Goal: Task Accomplishment & Management: Complete application form

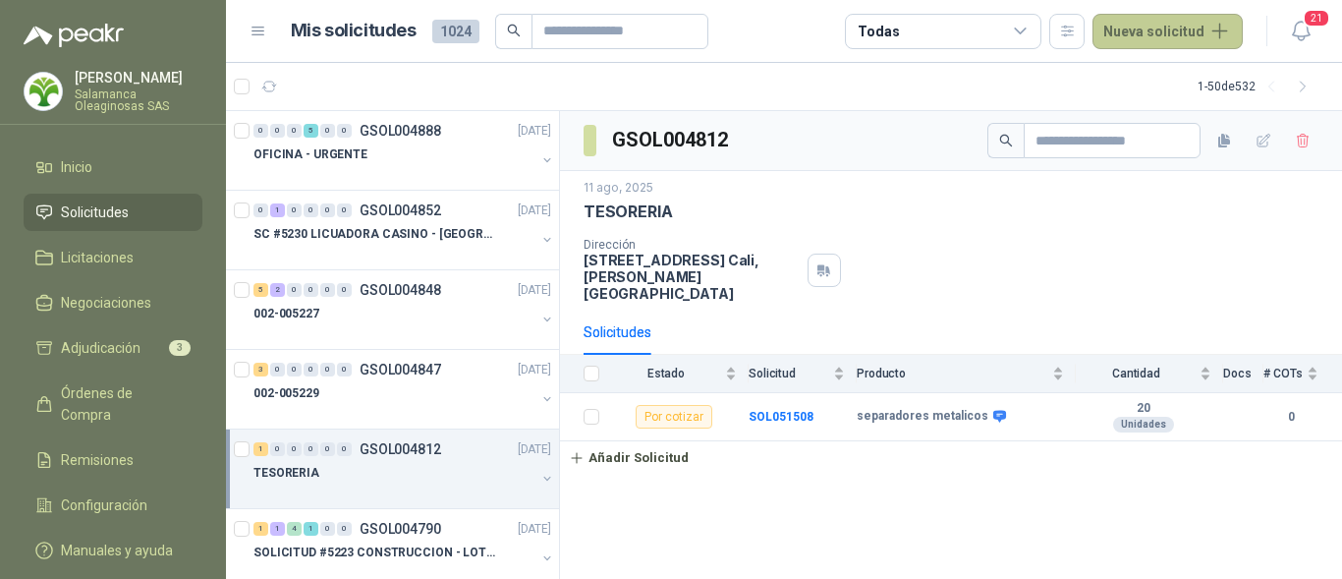
click at [1210, 30] on button "Nueva solicitud" at bounding box center [1168, 31] width 150 height 35
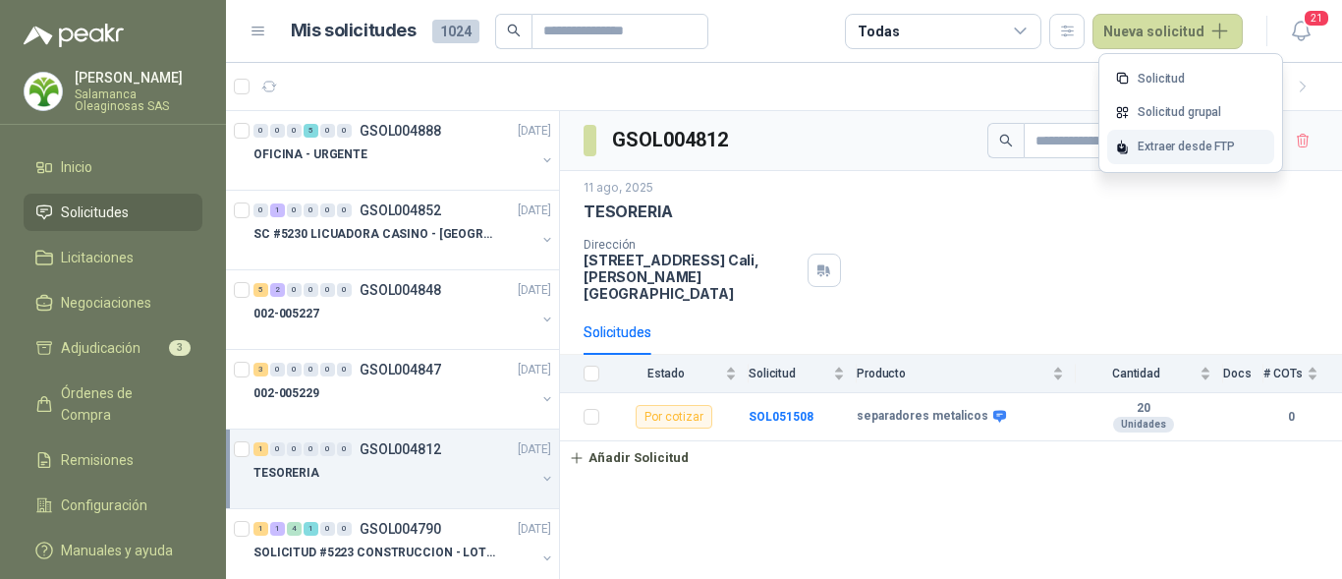
click at [1205, 150] on div "Extraer desde FTP" at bounding box center [1190, 147] width 167 height 34
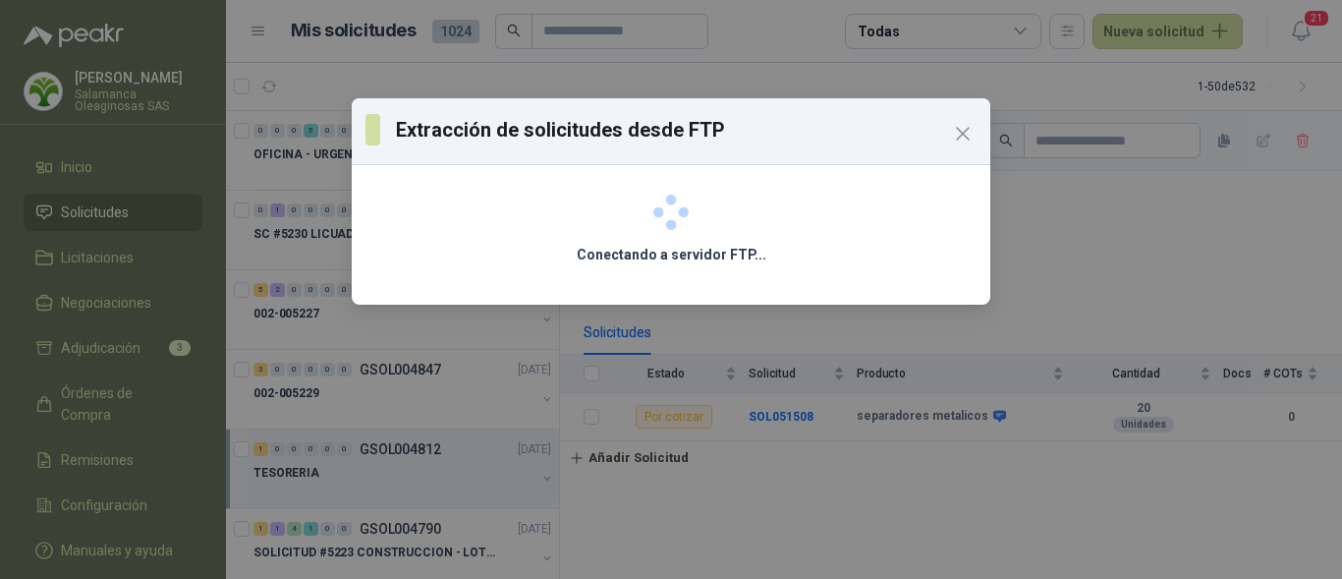
click at [964, 132] on icon "Close" at bounding box center [963, 134] width 12 height 12
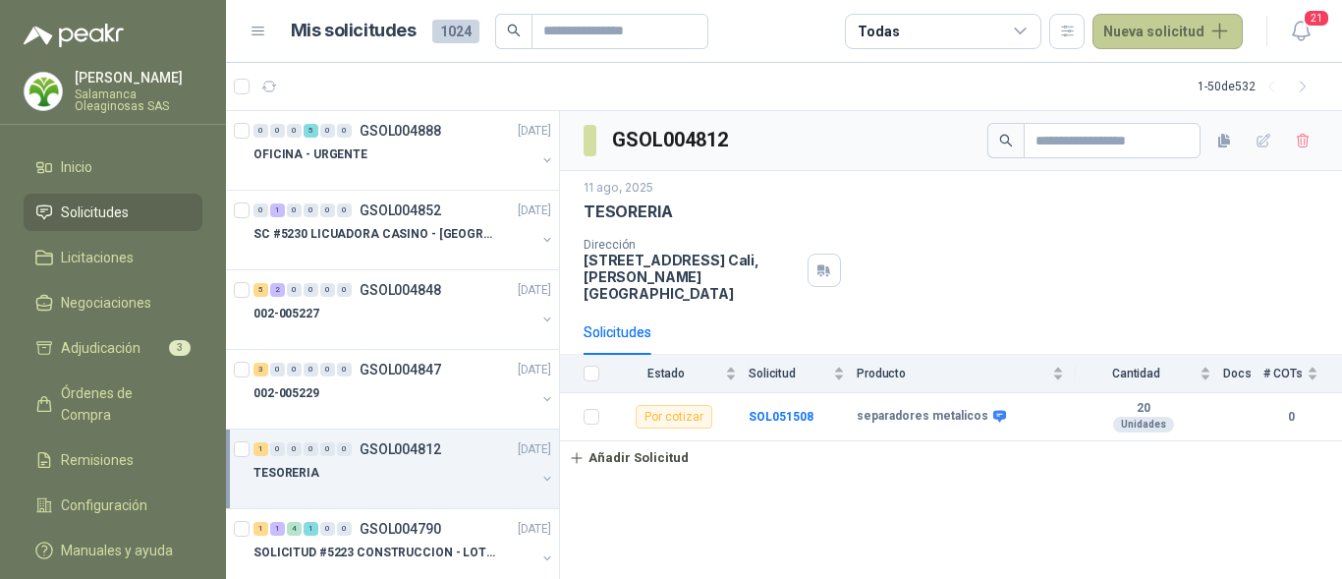
click at [1195, 33] on button "Nueva solicitud" at bounding box center [1168, 31] width 150 height 35
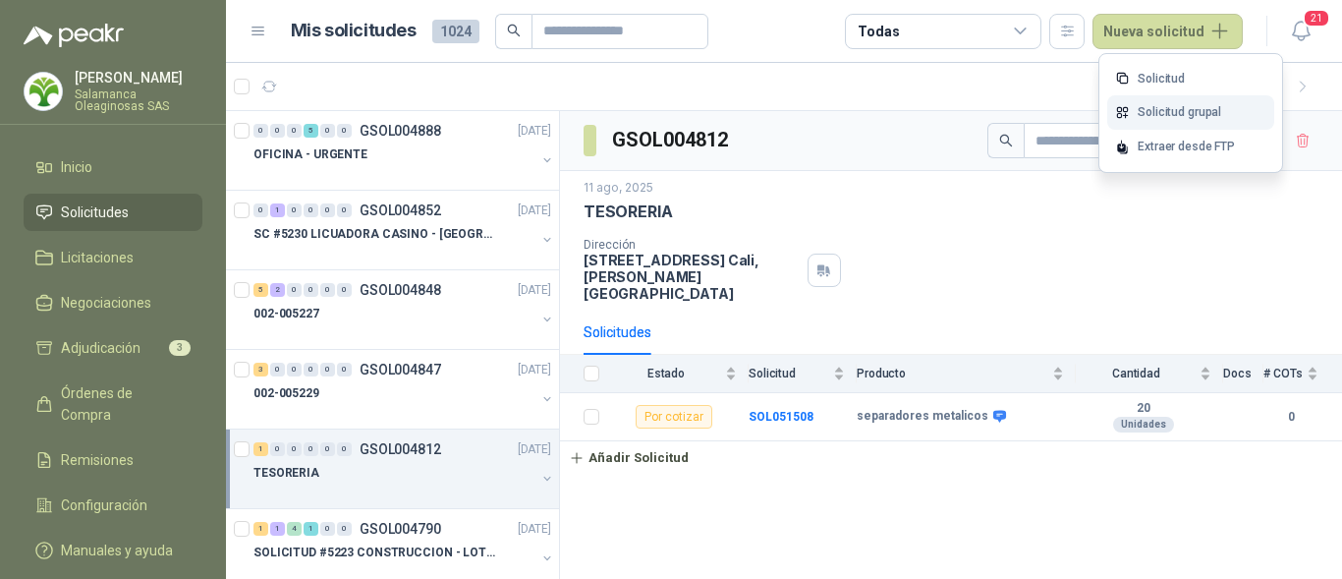
click at [1195, 102] on link "Solicitud grupal" at bounding box center [1190, 112] width 167 height 34
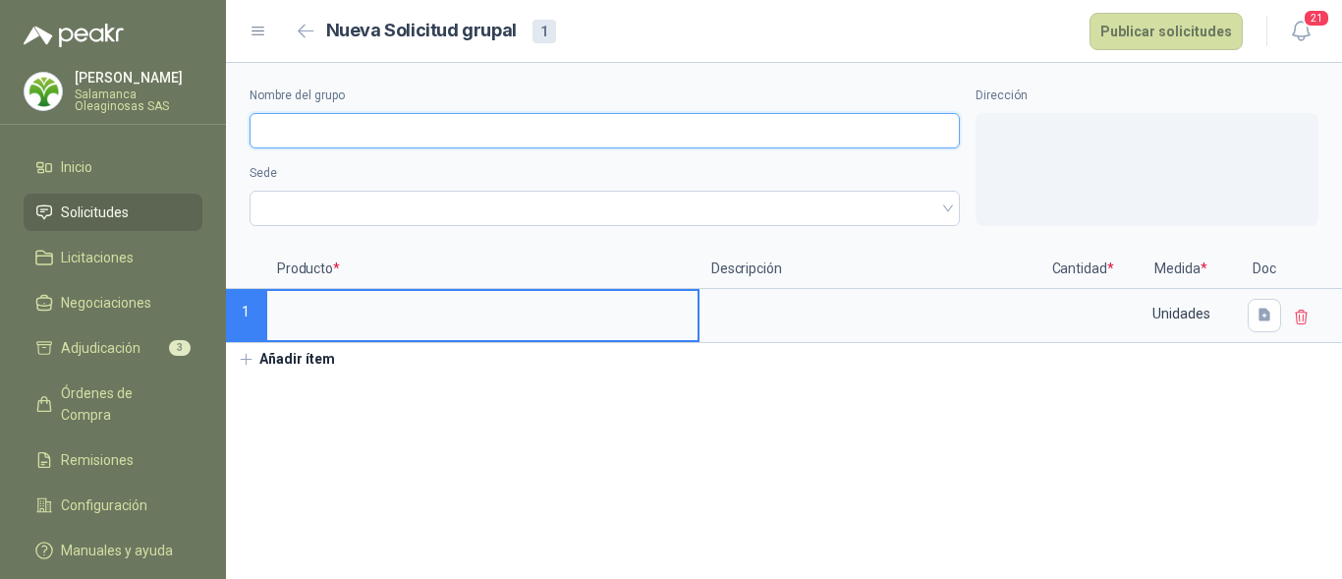
click at [335, 117] on input "Nombre del grupo" at bounding box center [605, 130] width 710 height 35
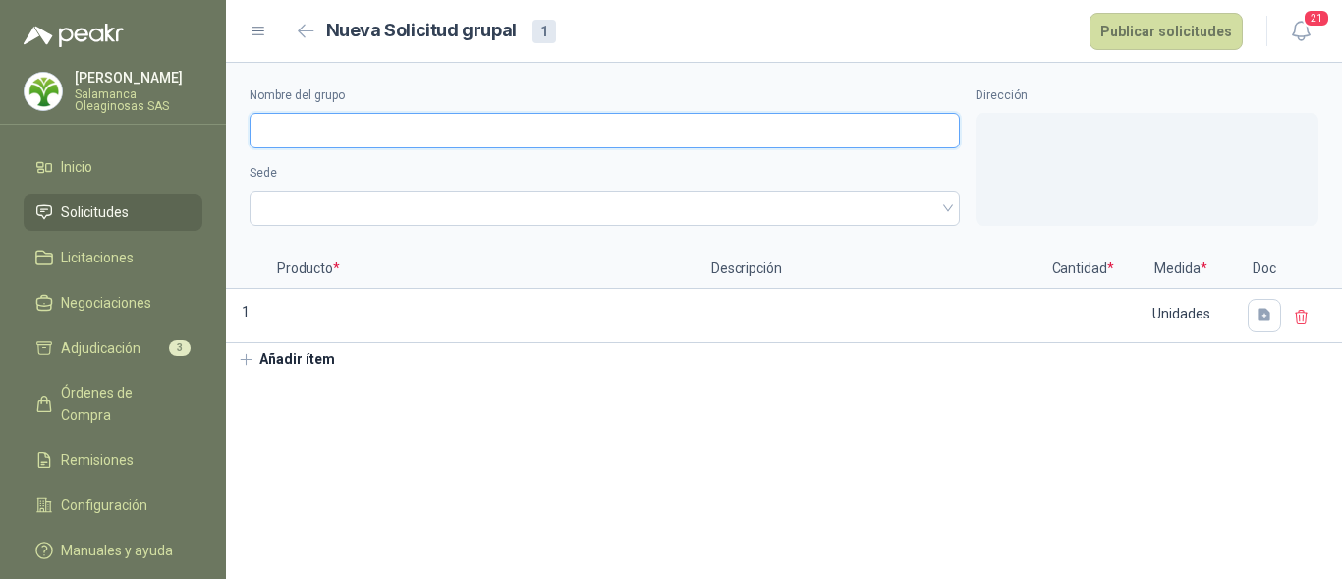
click at [342, 132] on input "Nombre del grupo" at bounding box center [605, 130] width 710 height 35
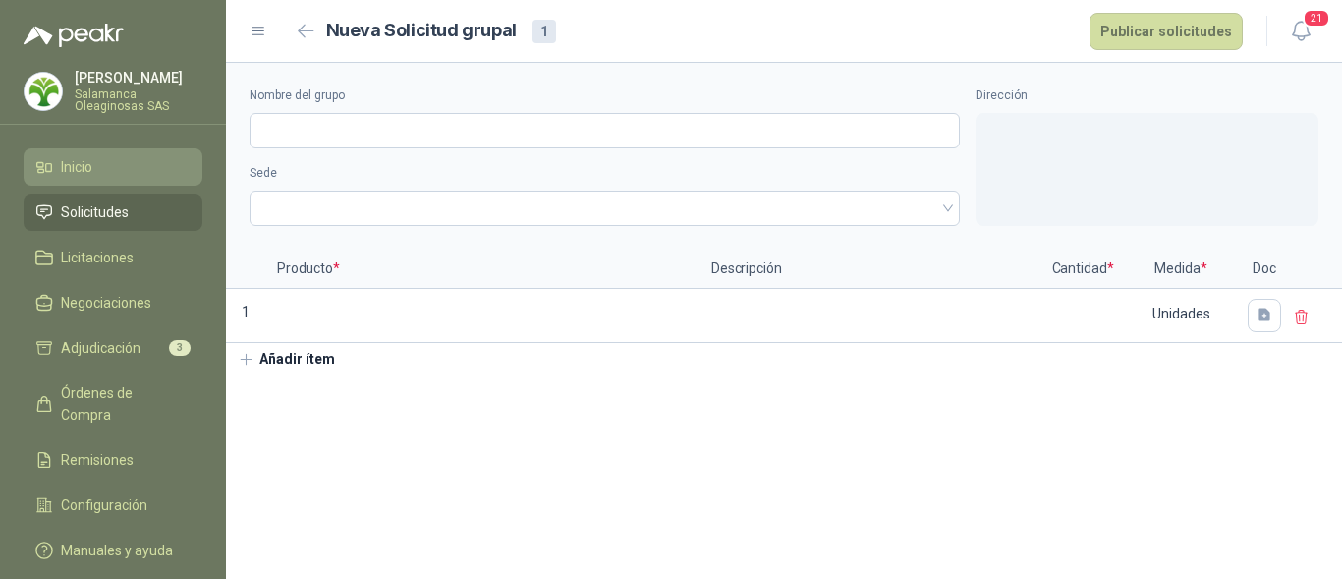
click at [129, 174] on li "Inicio" at bounding box center [112, 167] width 155 height 22
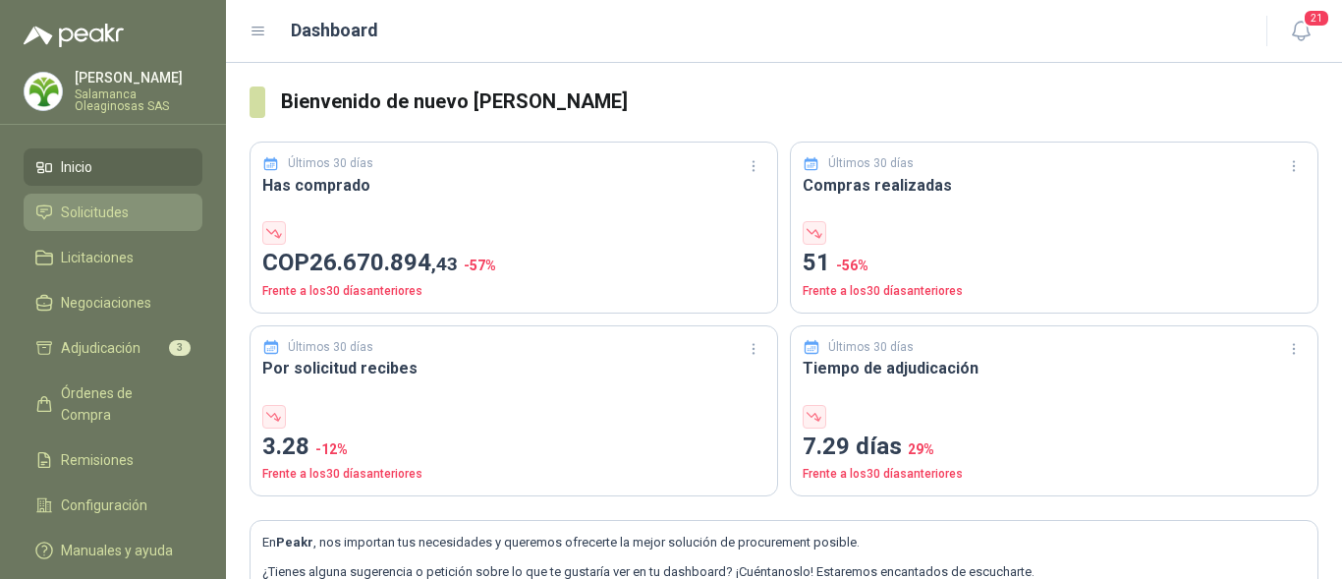
click at [129, 203] on li "Solicitudes" at bounding box center [112, 212] width 155 height 22
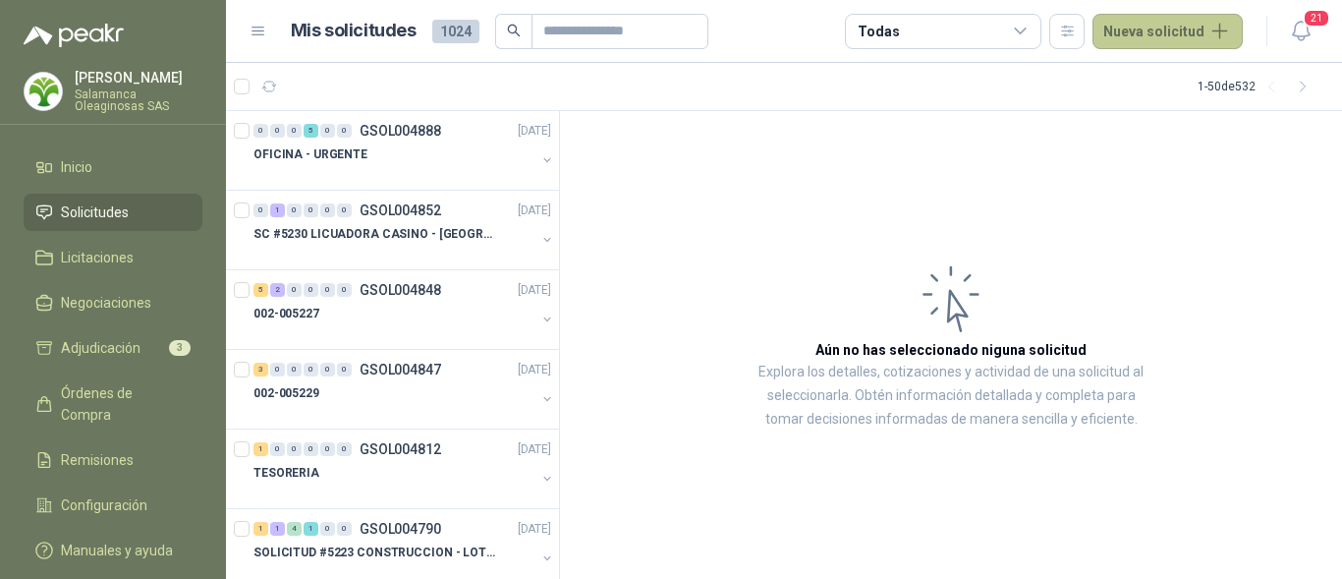
click at [1157, 44] on button "Nueva solicitud" at bounding box center [1168, 31] width 150 height 35
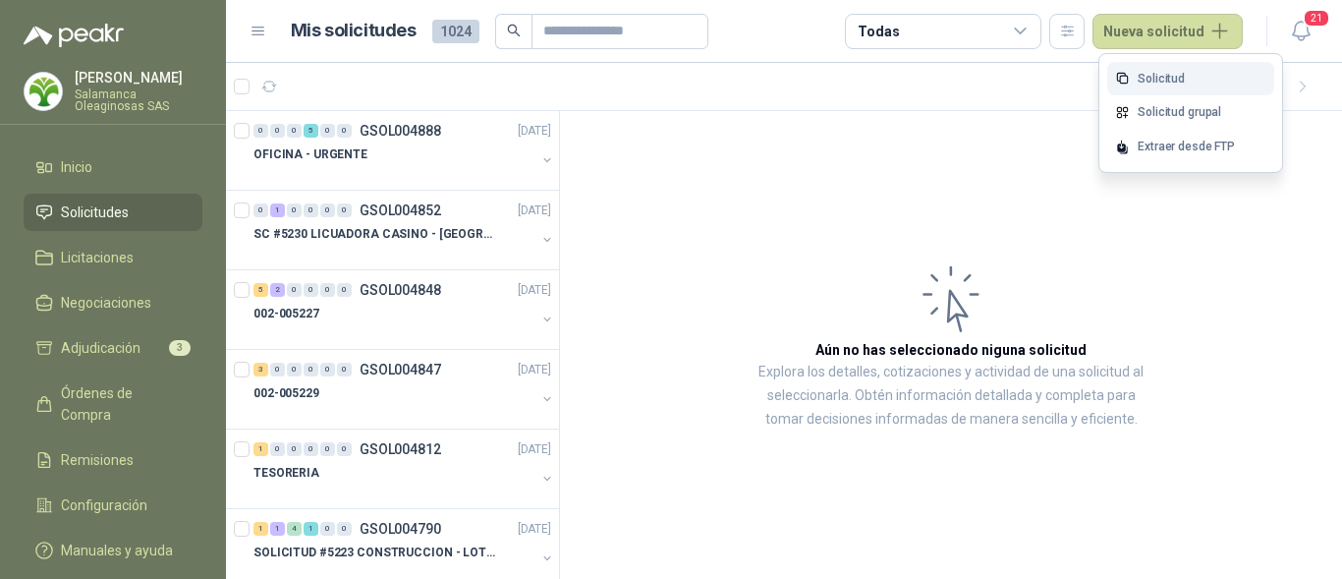
click at [1151, 83] on link "Solicitud" at bounding box center [1190, 79] width 167 height 34
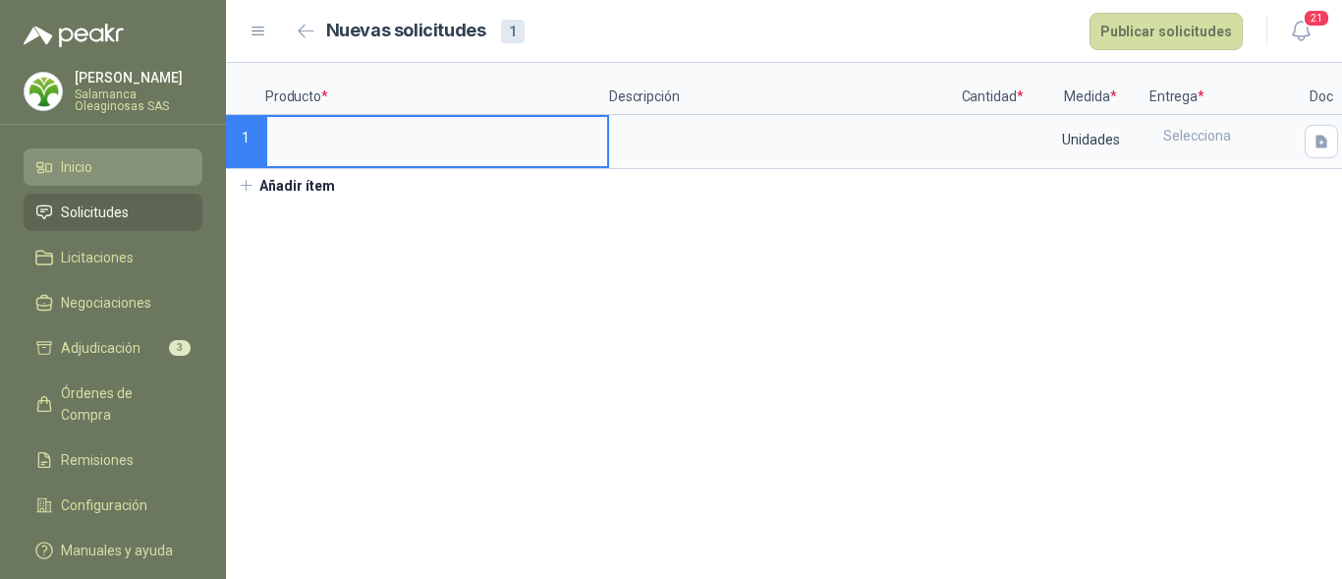
click at [109, 174] on li "Inicio" at bounding box center [112, 167] width 155 height 22
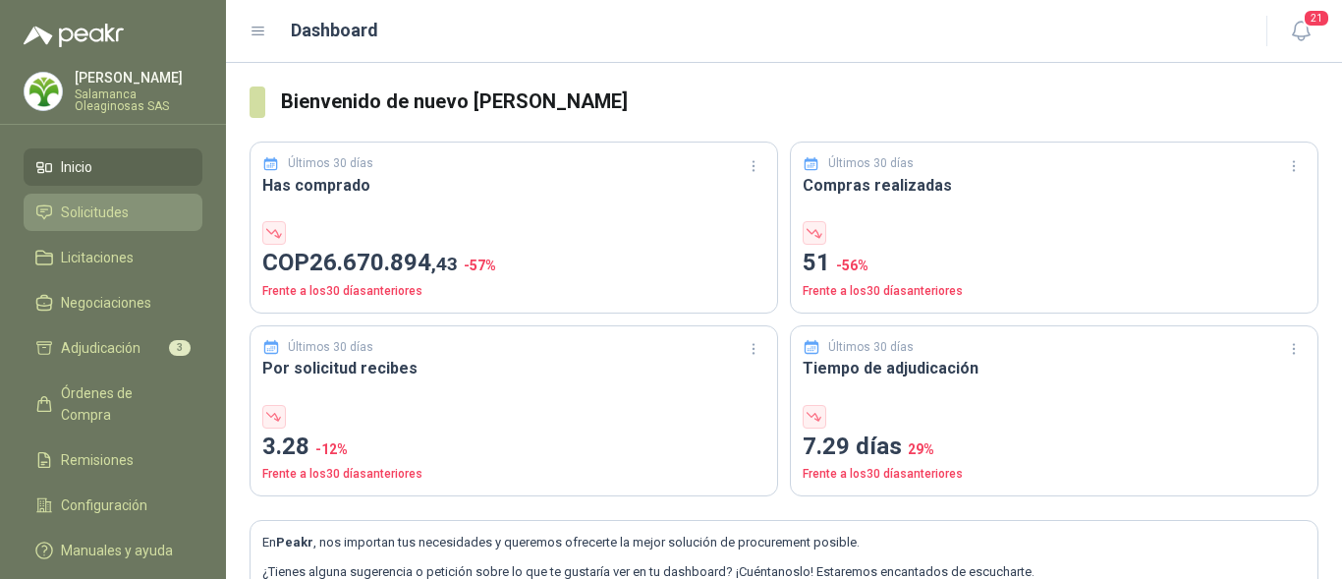
click at [133, 216] on li "Solicitudes" at bounding box center [112, 212] width 155 height 22
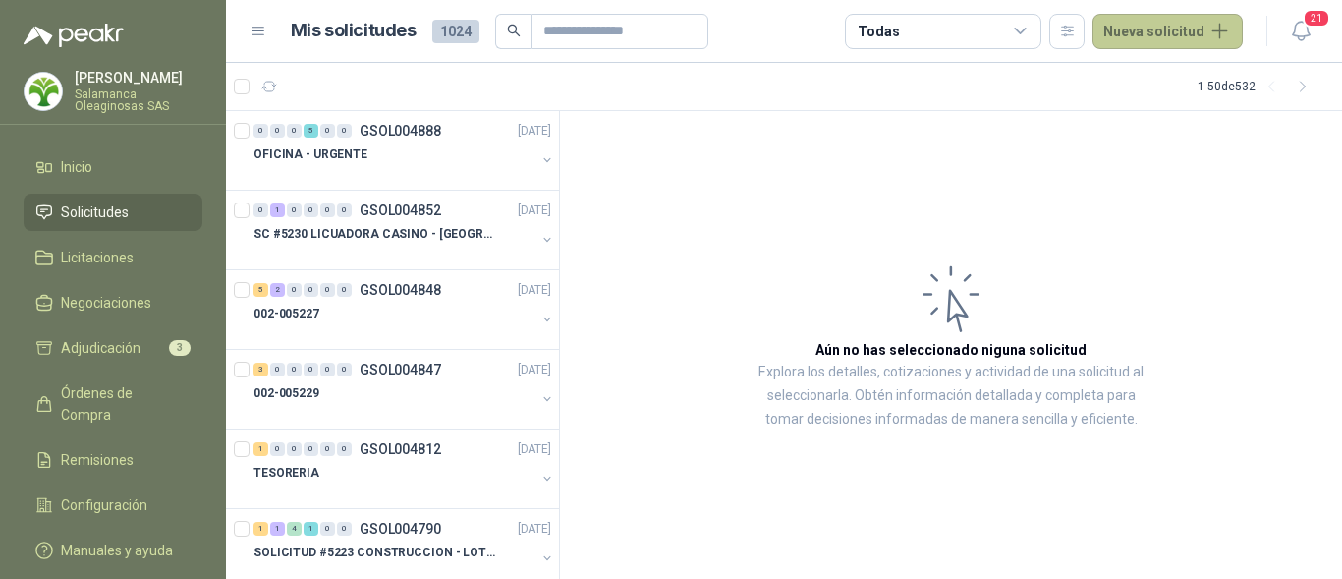
click at [1217, 25] on button "Nueva solicitud" at bounding box center [1168, 31] width 150 height 35
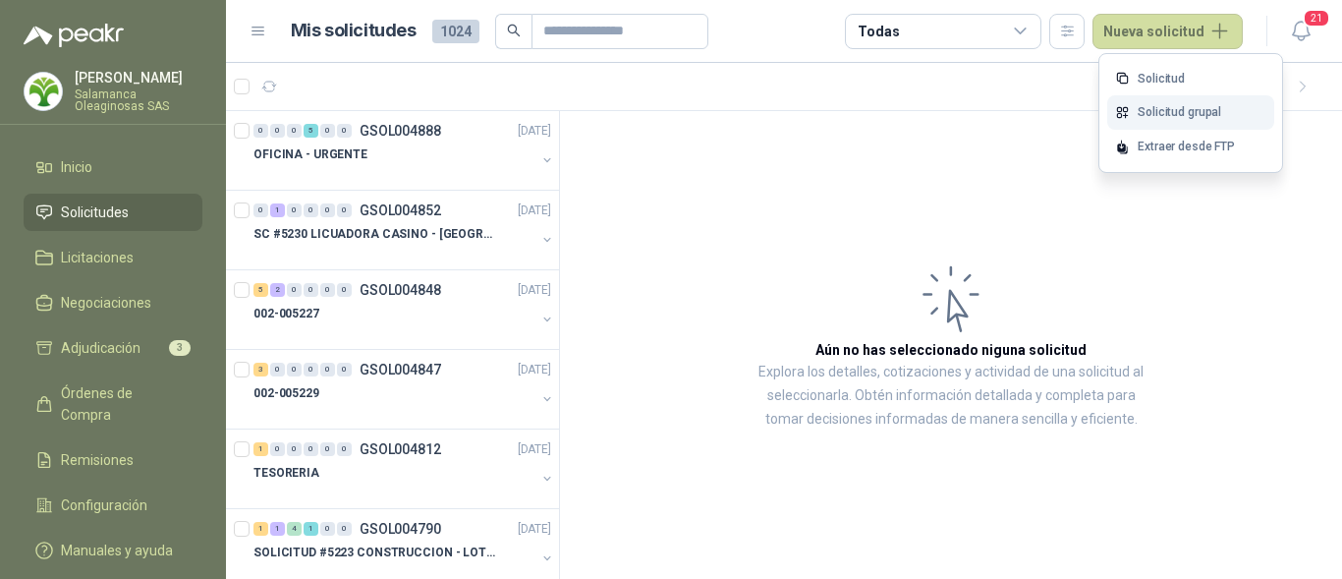
click at [1170, 108] on link "Solicitud grupal" at bounding box center [1190, 112] width 167 height 34
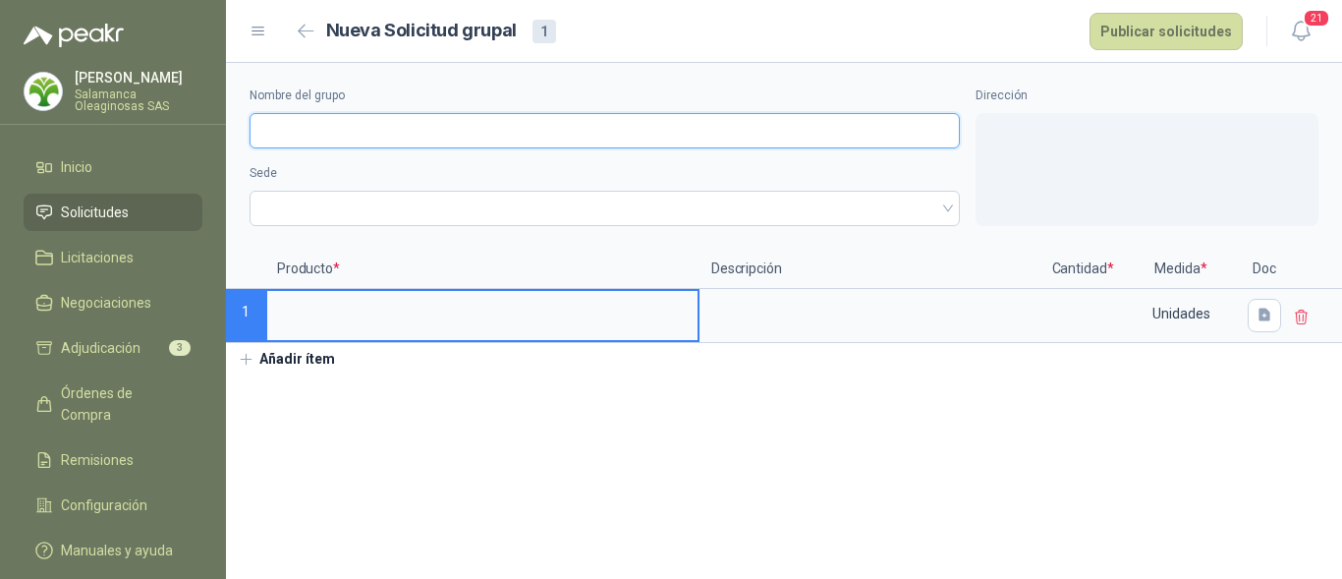
click at [368, 136] on input "Nombre del grupo" at bounding box center [605, 130] width 710 height 35
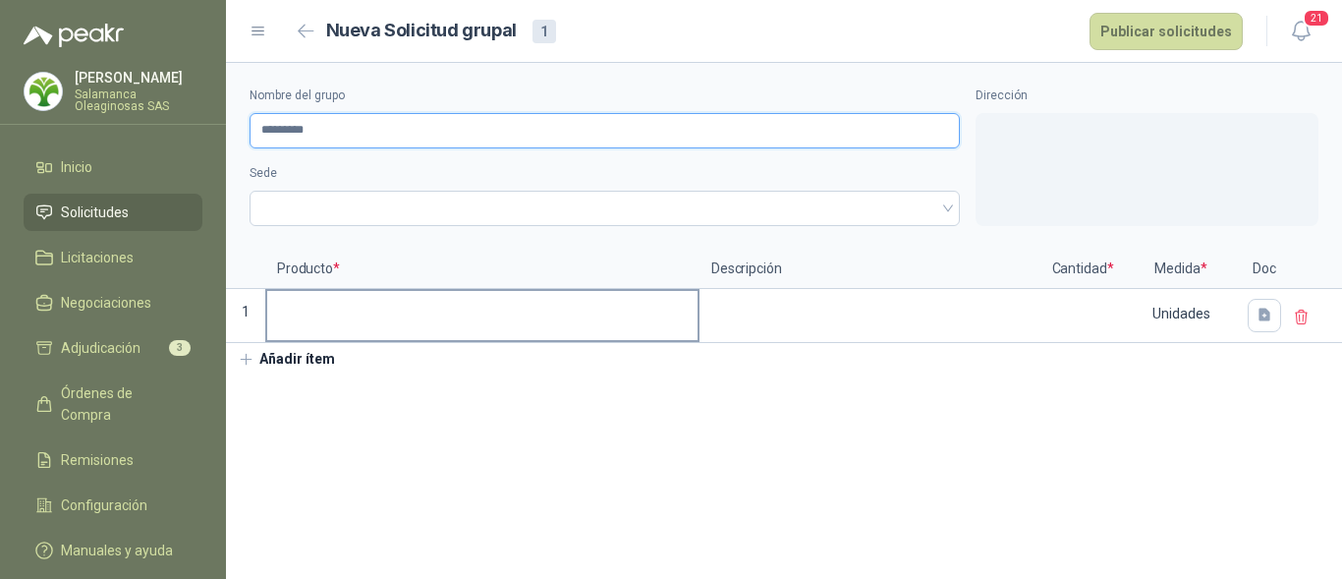
type input "*********"
click at [382, 310] on input at bounding box center [482, 310] width 430 height 38
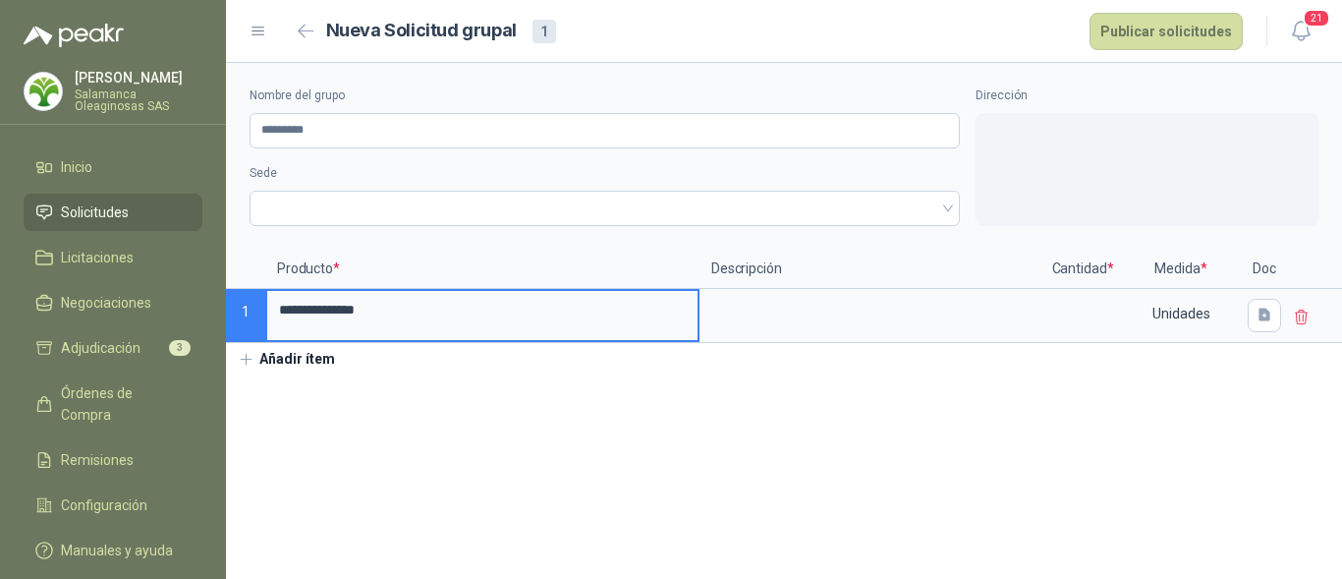
type input "**********"
click at [328, 358] on button "Añadir ítem" at bounding box center [286, 359] width 121 height 33
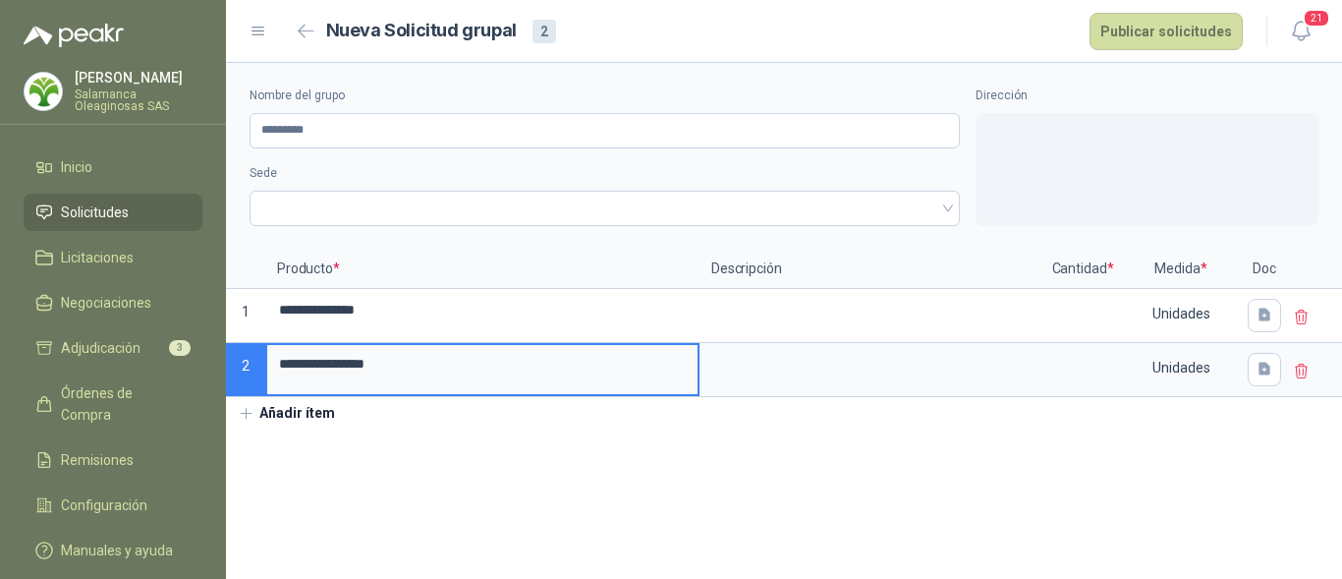
type input "**********"
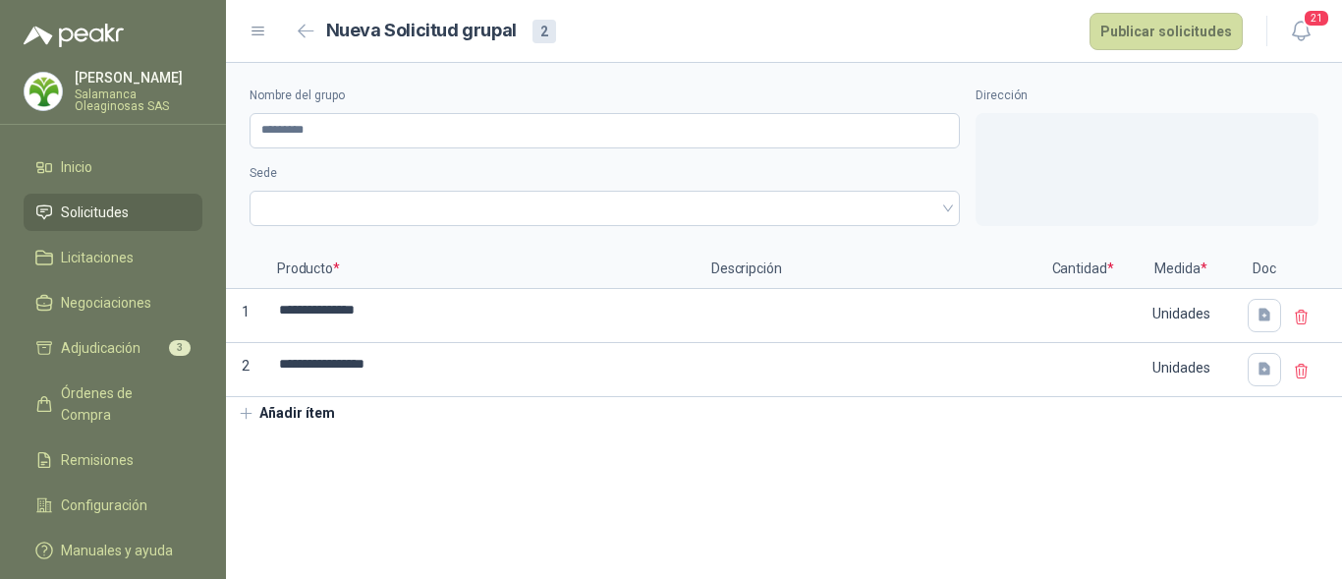
click at [297, 410] on button "Añadir ítem" at bounding box center [286, 413] width 121 height 33
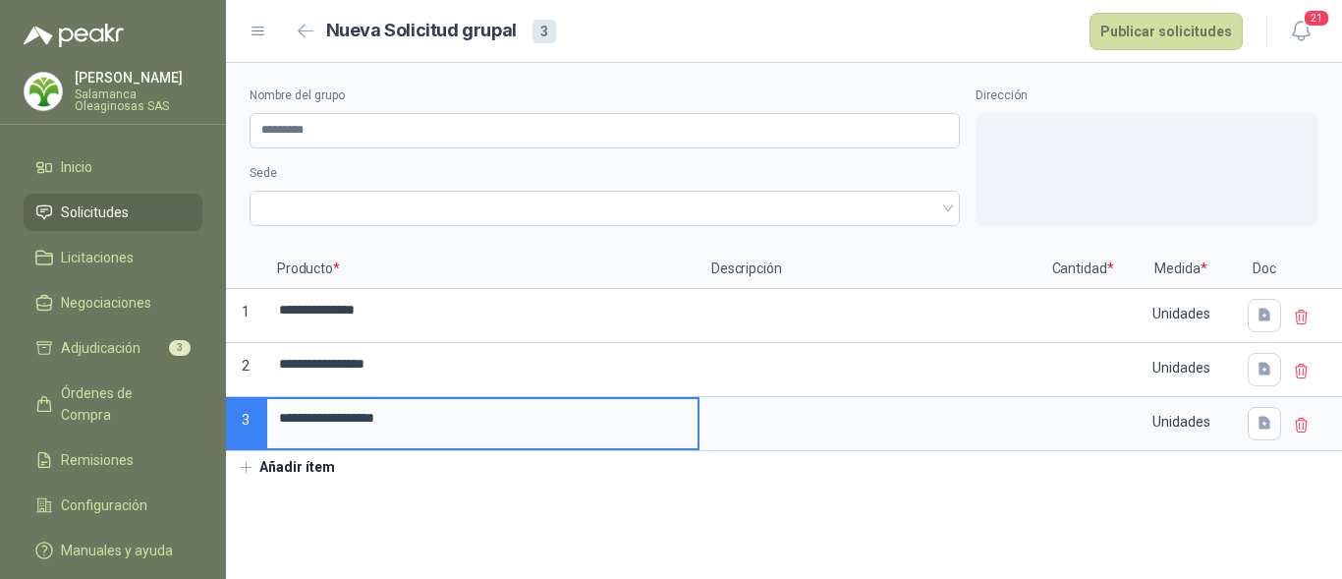
type input "**********"
click at [286, 464] on button "Añadir ítem" at bounding box center [286, 467] width 121 height 33
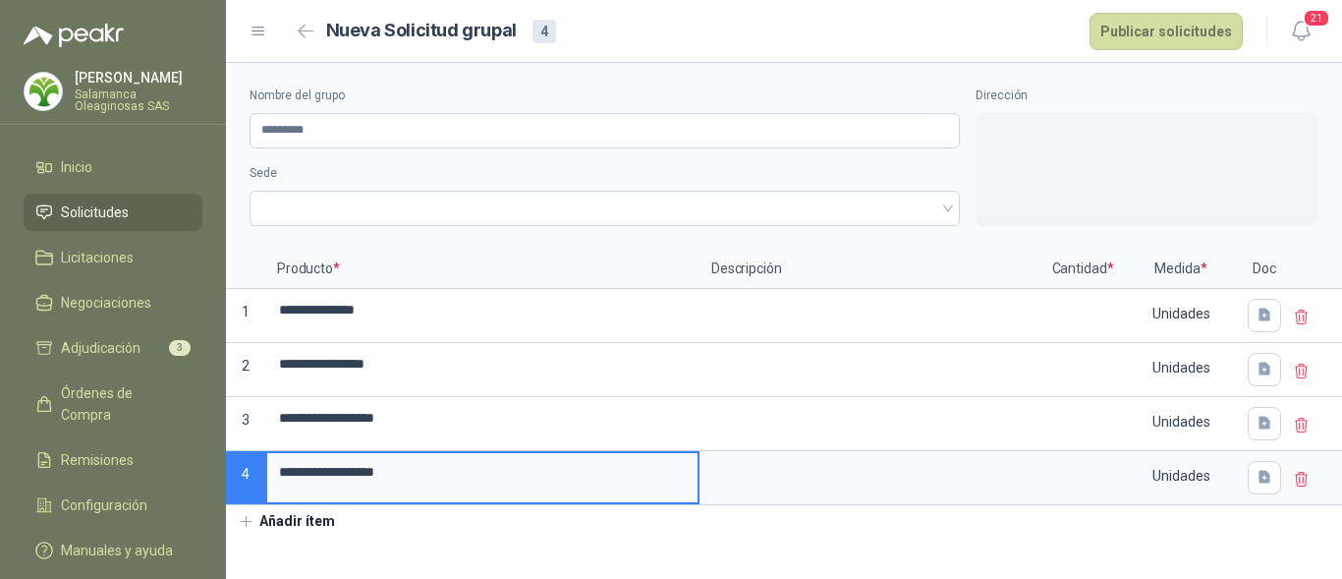
type input "**********"
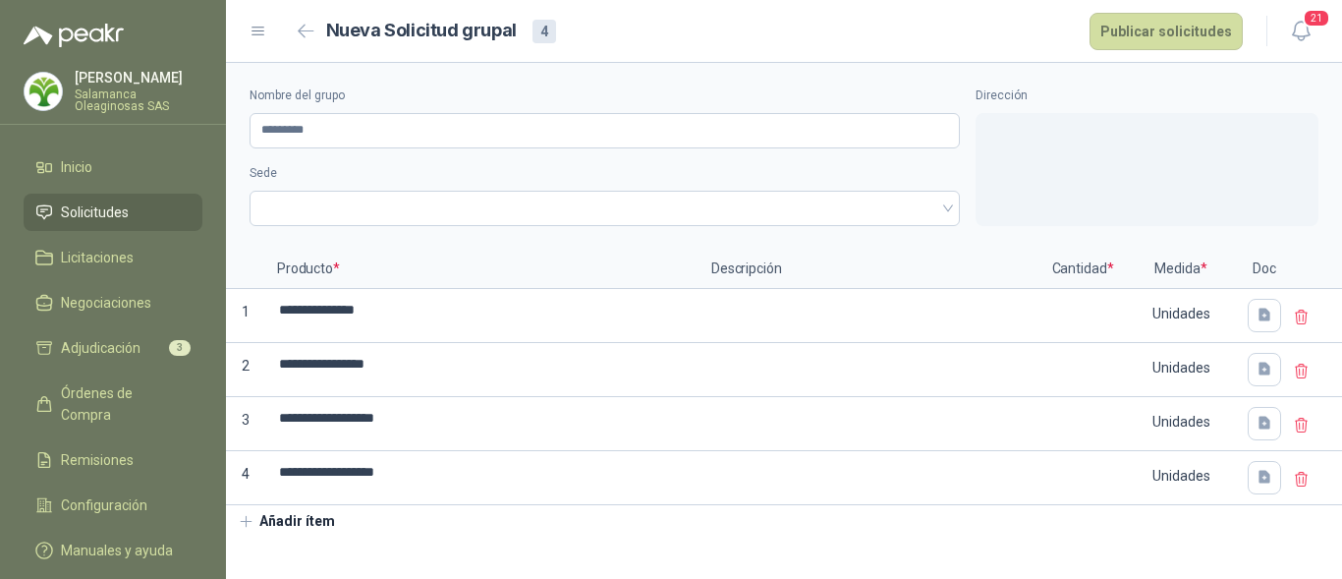
click at [310, 527] on button "Añadir ítem" at bounding box center [286, 521] width 121 height 33
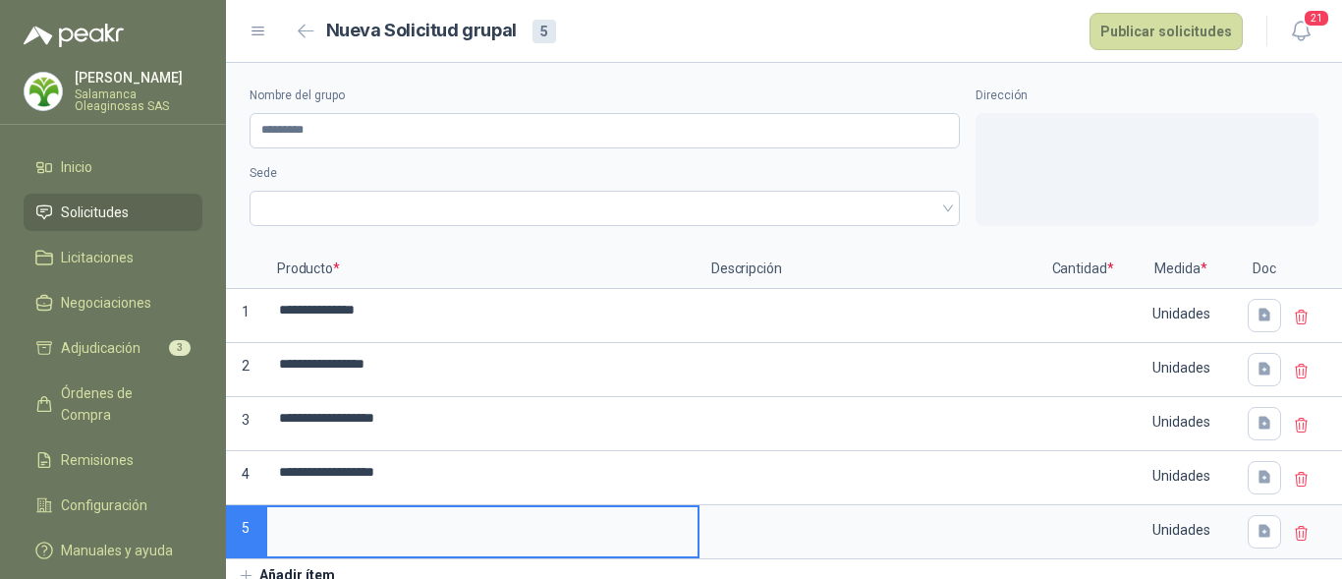
scroll to position [13, 0]
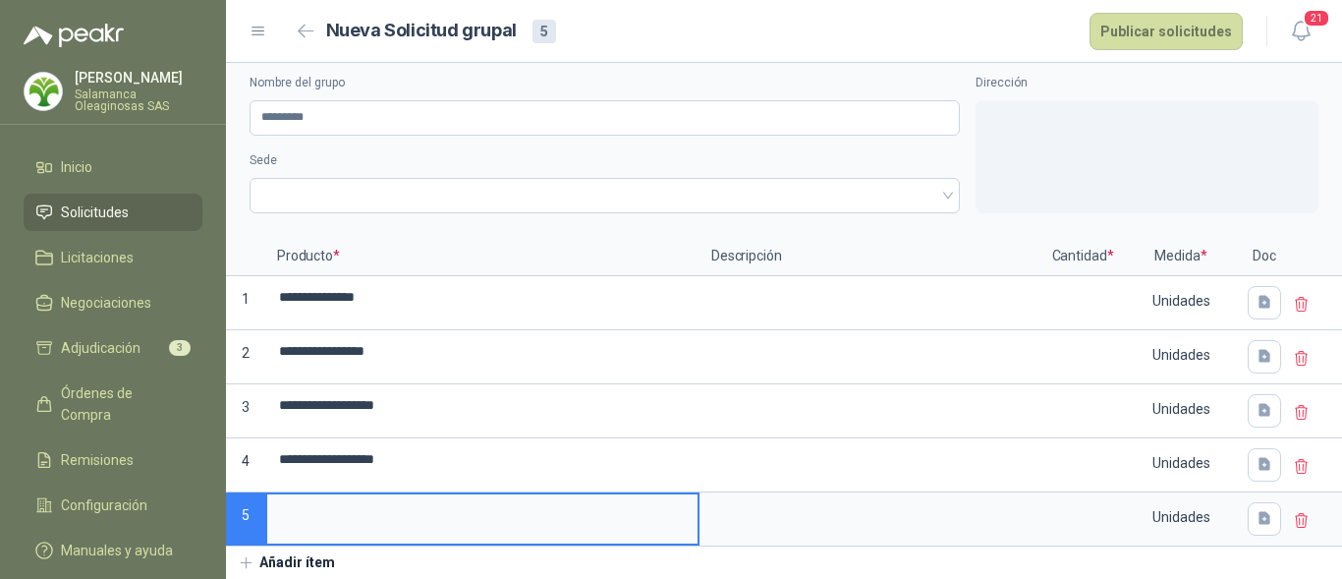
click at [303, 562] on button "Añadir ítem" at bounding box center [286, 562] width 121 height 33
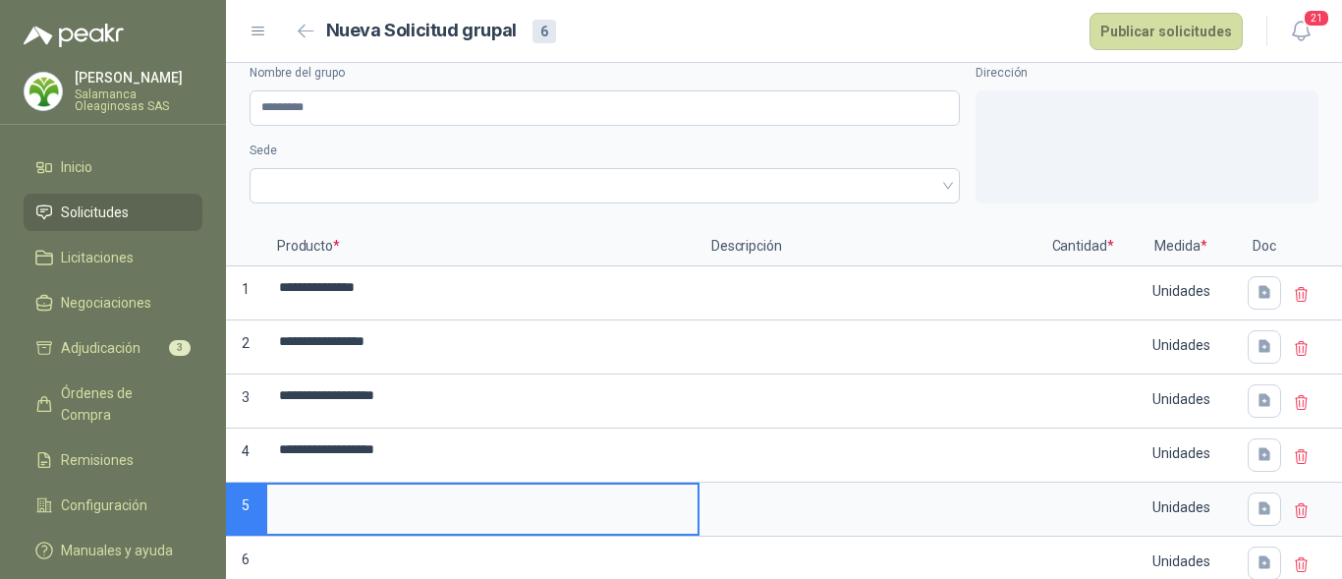
click at [337, 495] on input at bounding box center [482, 503] width 430 height 38
type input "*"
type input "**********"
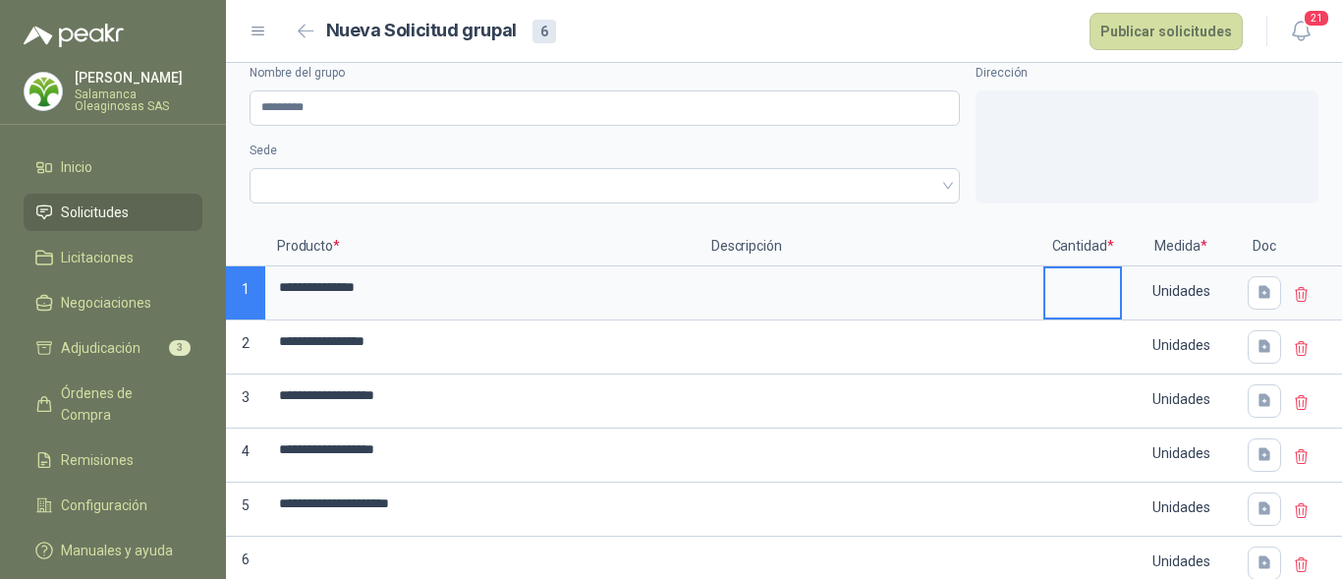
click at [1063, 297] on input at bounding box center [1082, 287] width 75 height 38
type input "*"
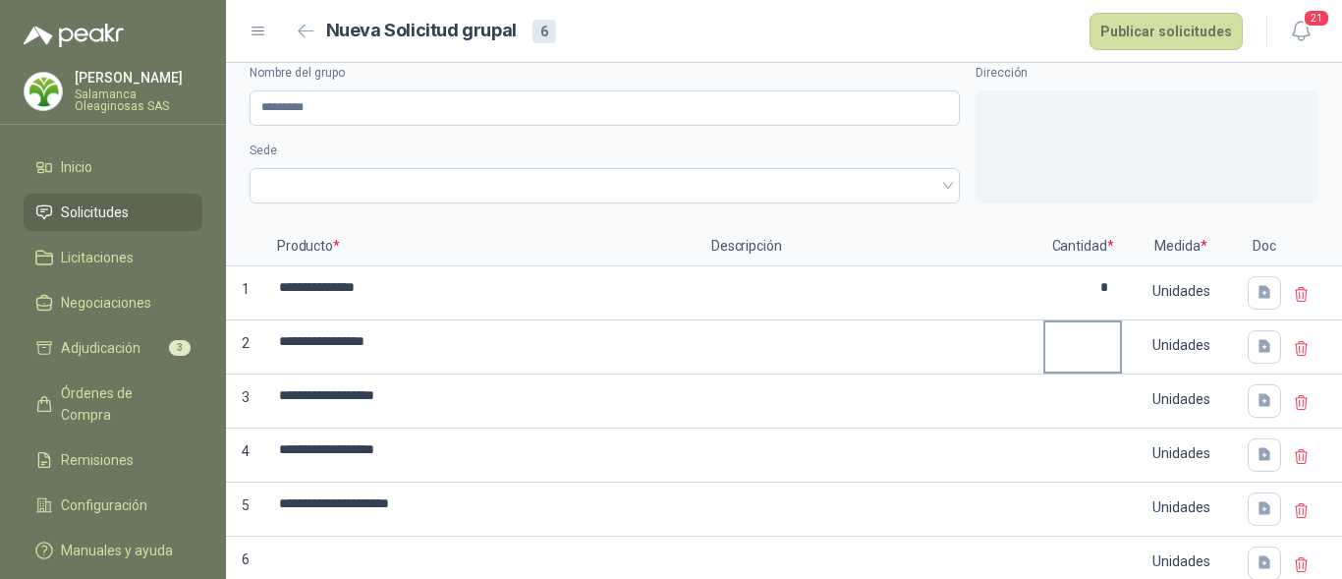
click at [1062, 368] on label at bounding box center [1082, 346] width 75 height 49
click at [698, 361] on input "**********" at bounding box center [482, 341] width 430 height 38
click at [1066, 348] on input at bounding box center [1082, 341] width 75 height 38
type input "*"
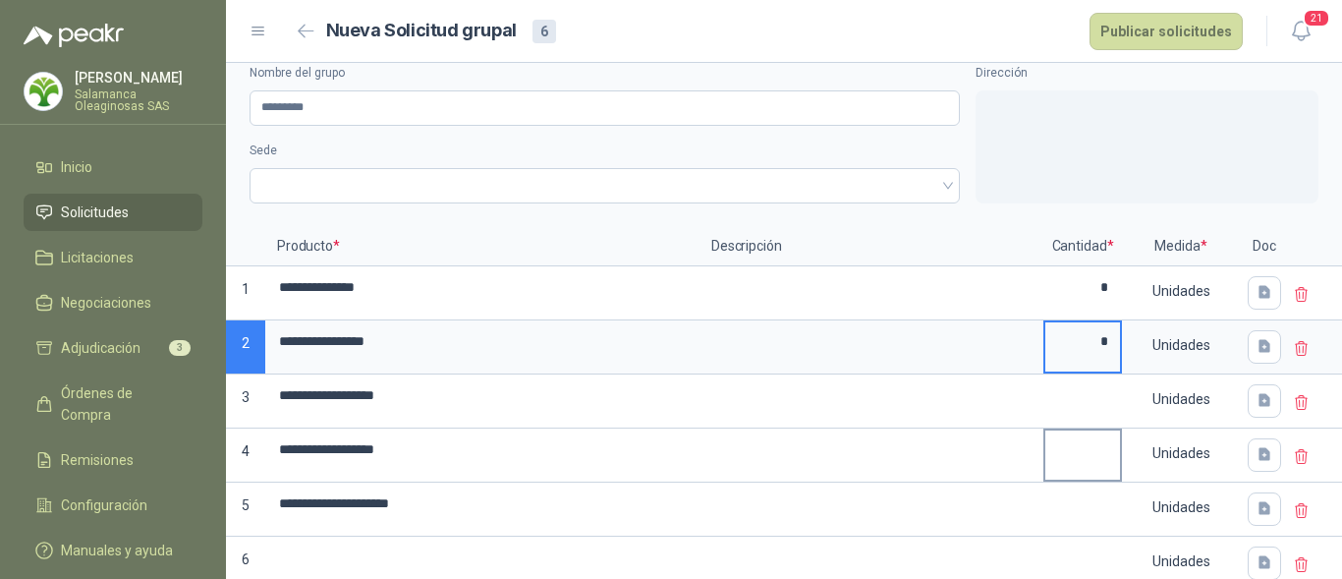
click at [1078, 428] on div at bounding box center [1082, 455] width 79 height 54
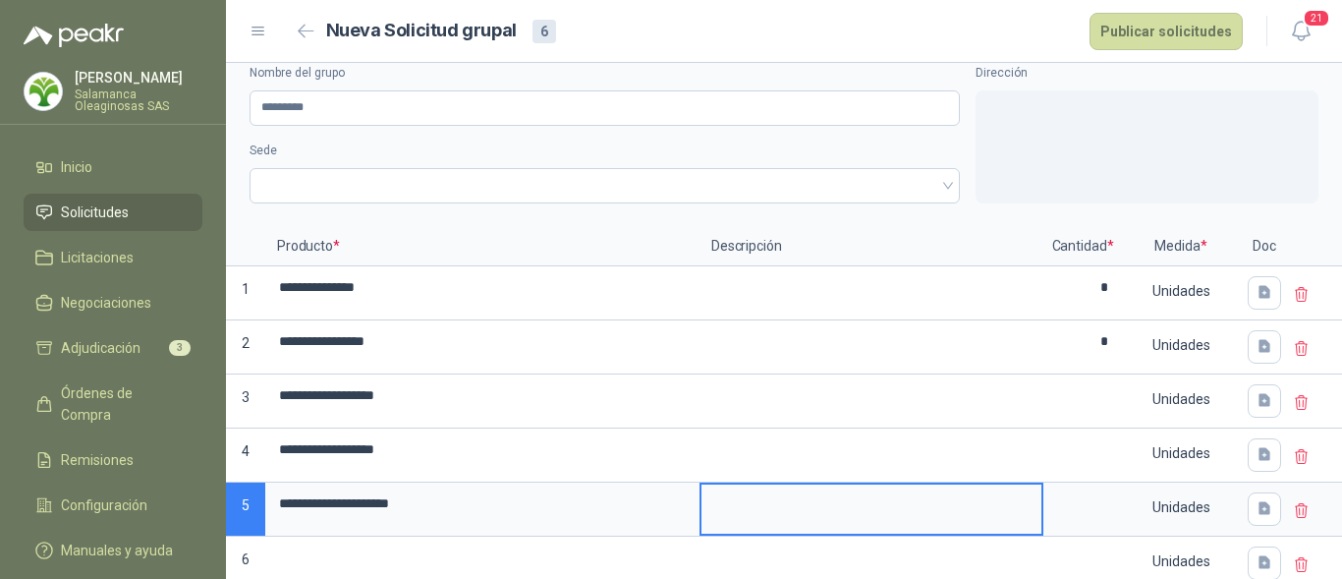
click at [995, 516] on textarea at bounding box center [872, 506] width 340 height 45
click at [1068, 409] on input at bounding box center [1082, 395] width 75 height 38
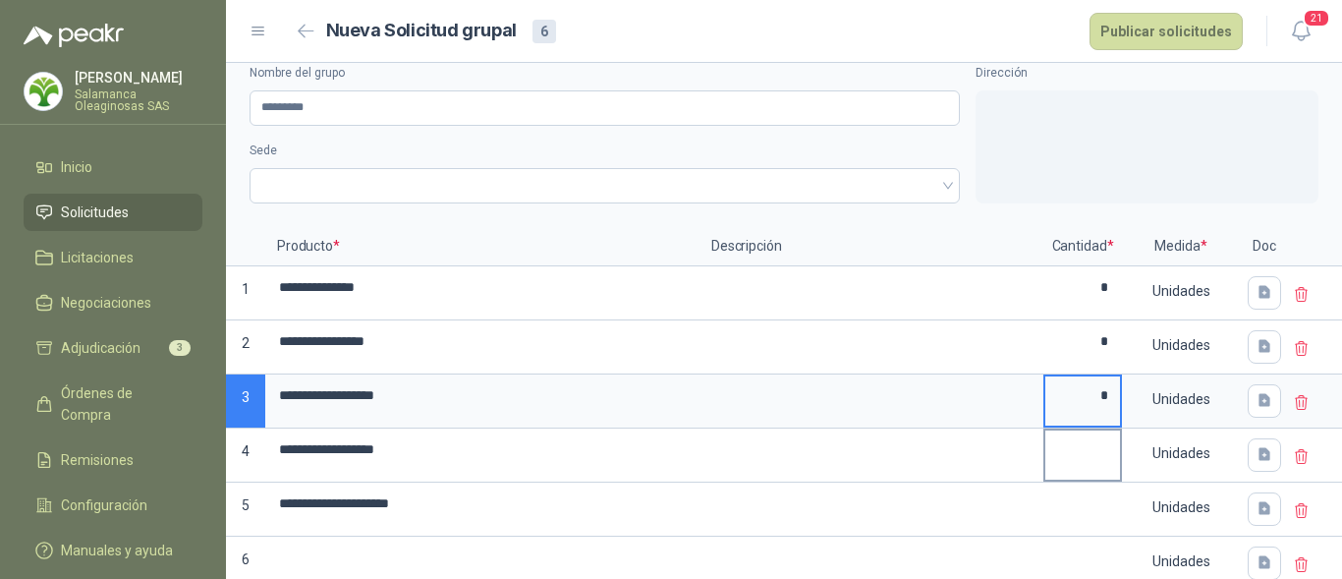
type input "*"
click at [1076, 436] on input at bounding box center [1082, 449] width 75 height 38
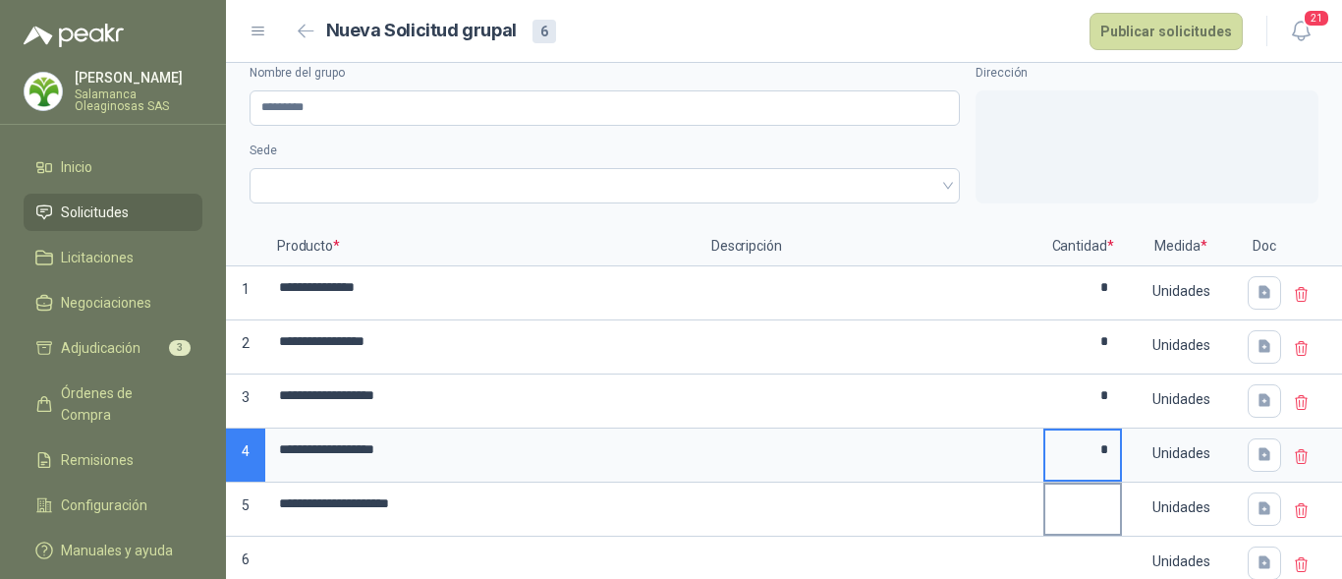
type input "*"
click at [1091, 507] on input at bounding box center [1082, 503] width 75 height 38
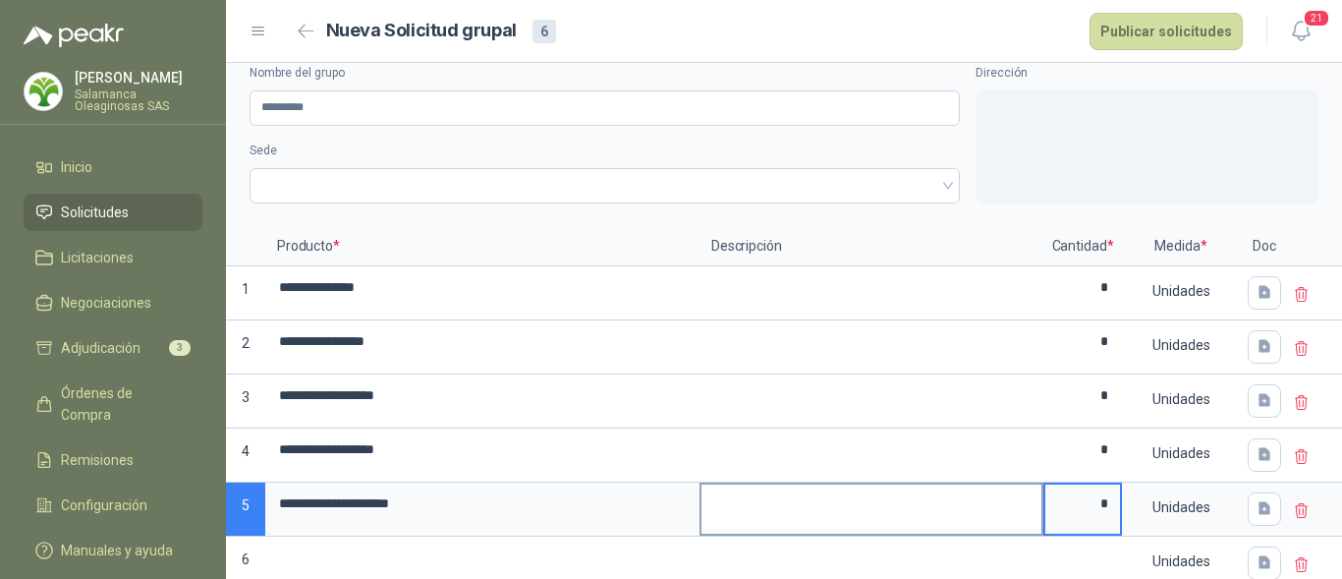
type input "*"
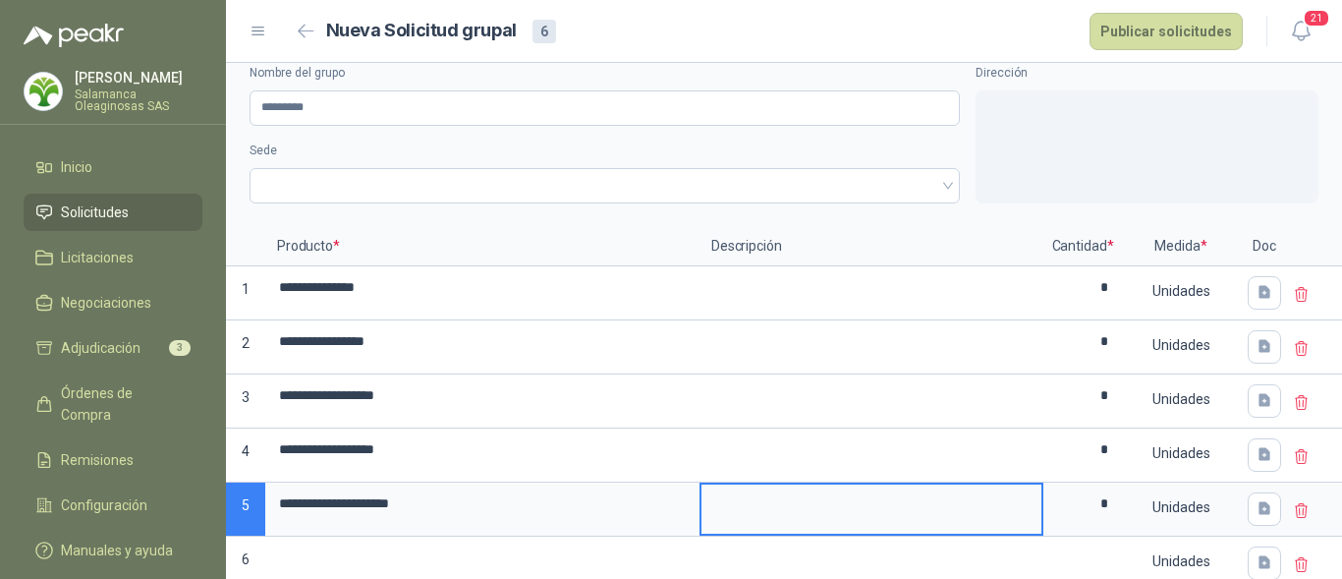
click at [903, 521] on textarea at bounding box center [872, 506] width 340 height 45
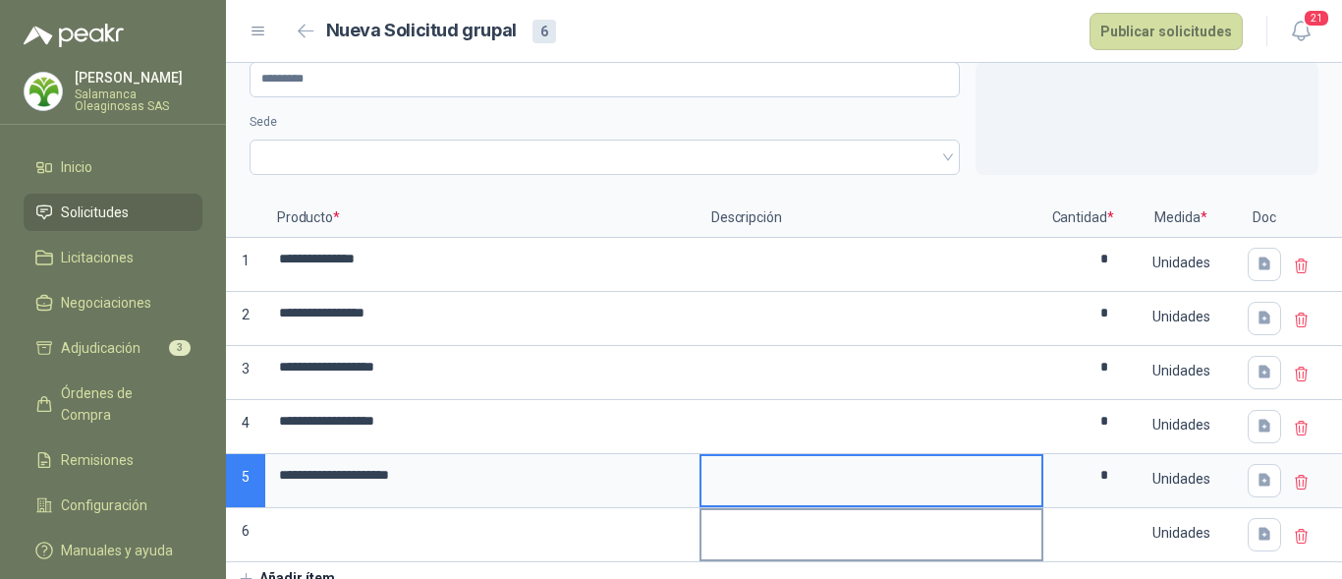
scroll to position [67, 0]
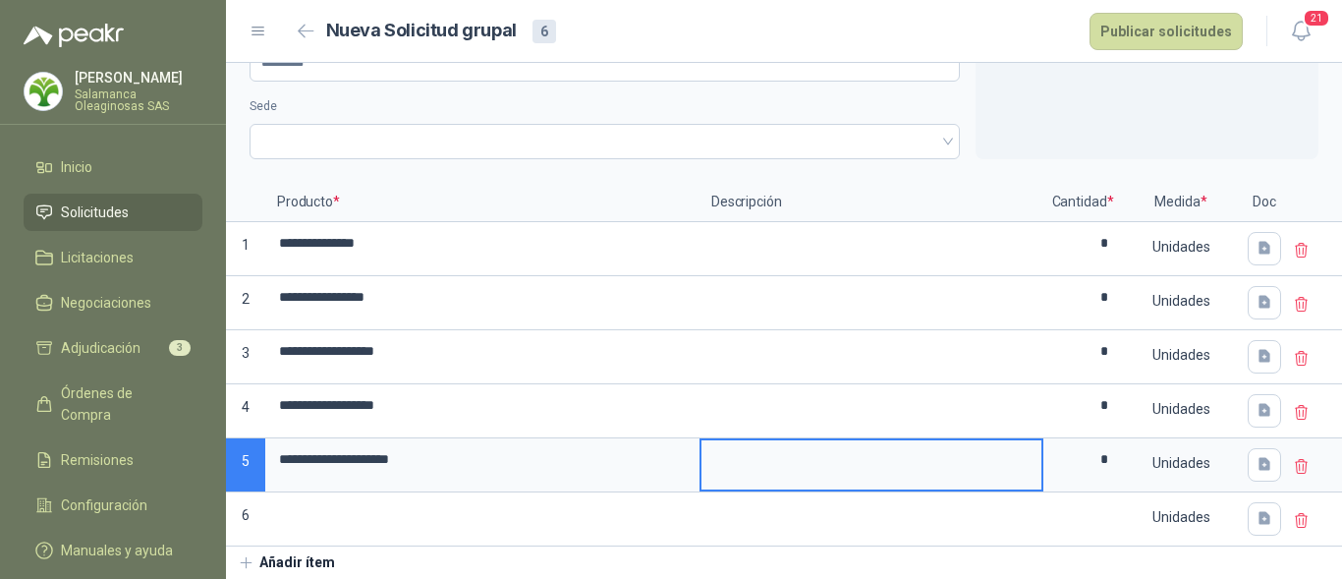
click at [1293, 522] on icon at bounding box center [1302, 521] width 18 height 18
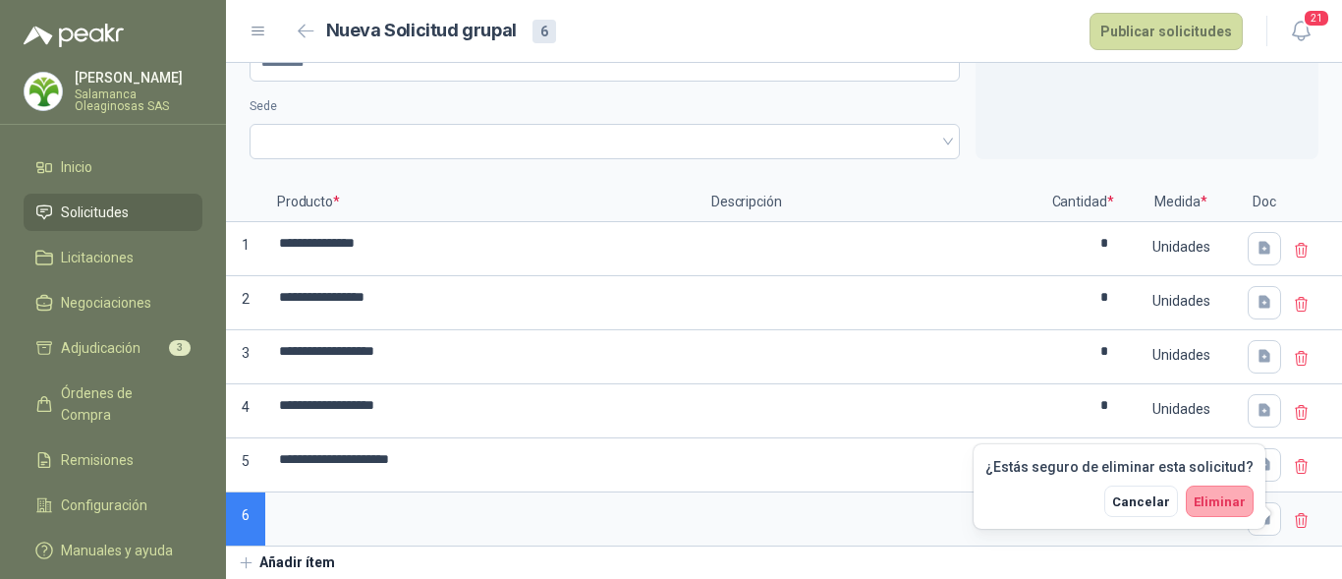
click at [1236, 504] on span "Eliminar" at bounding box center [1220, 501] width 52 height 15
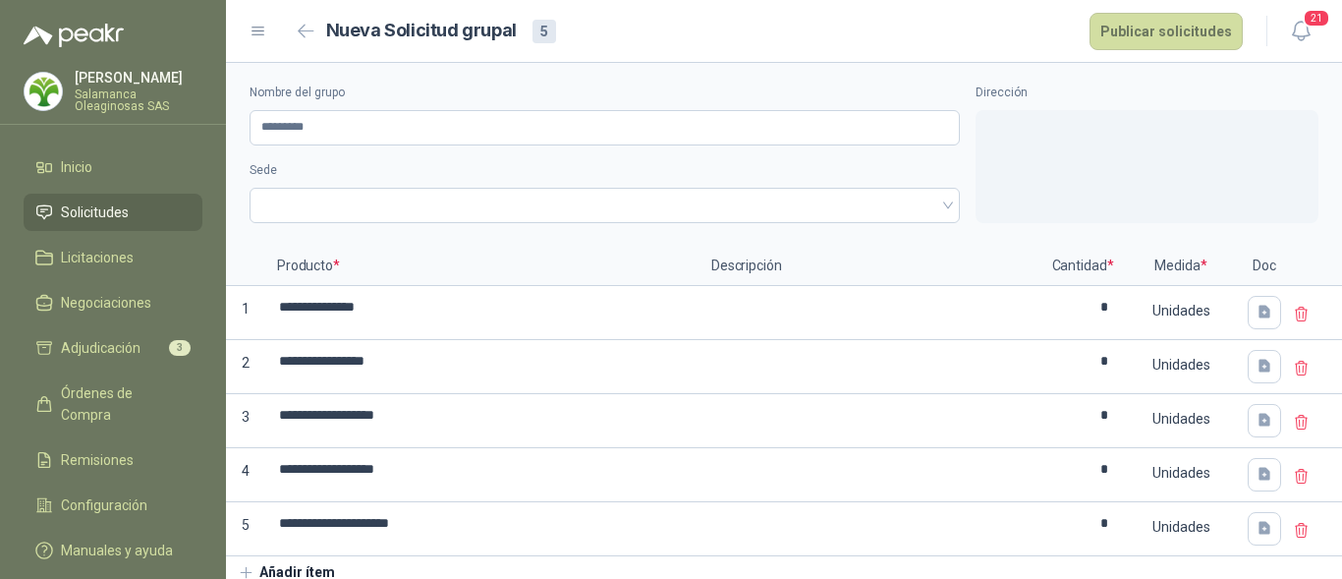
scroll to position [0, 0]
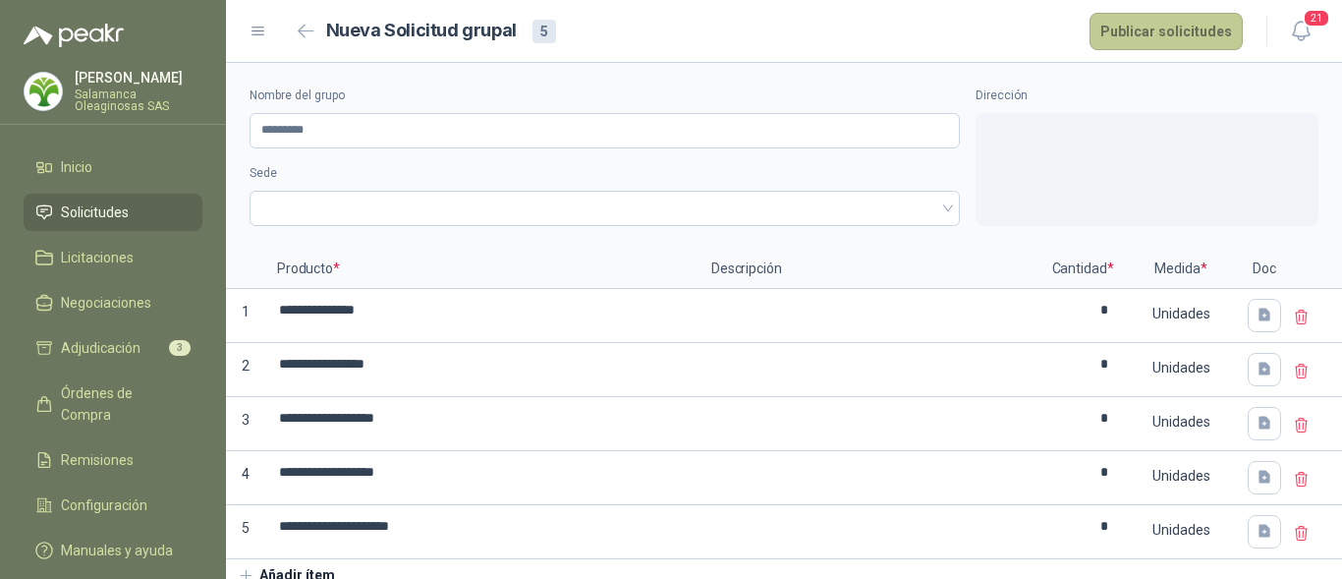
click at [1178, 32] on button "Publicar solicitudes" at bounding box center [1166, 31] width 153 height 37
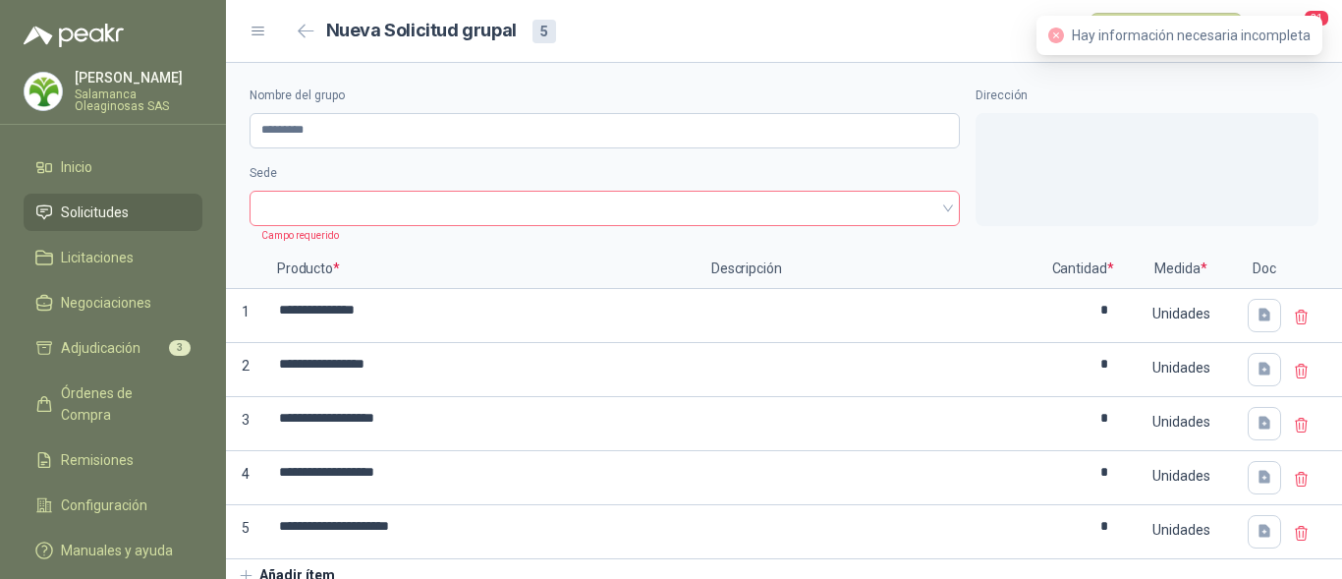
click at [381, 200] on span at bounding box center [604, 208] width 687 height 29
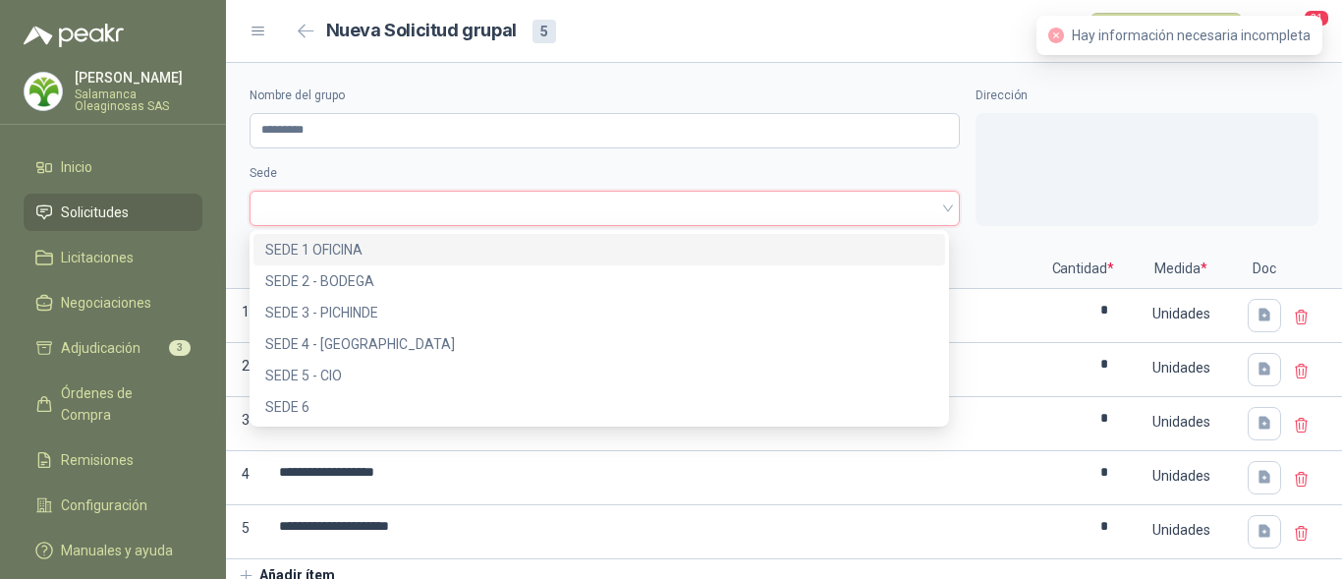
click at [376, 247] on div "SEDE 1 OFICINA" at bounding box center [599, 250] width 668 height 22
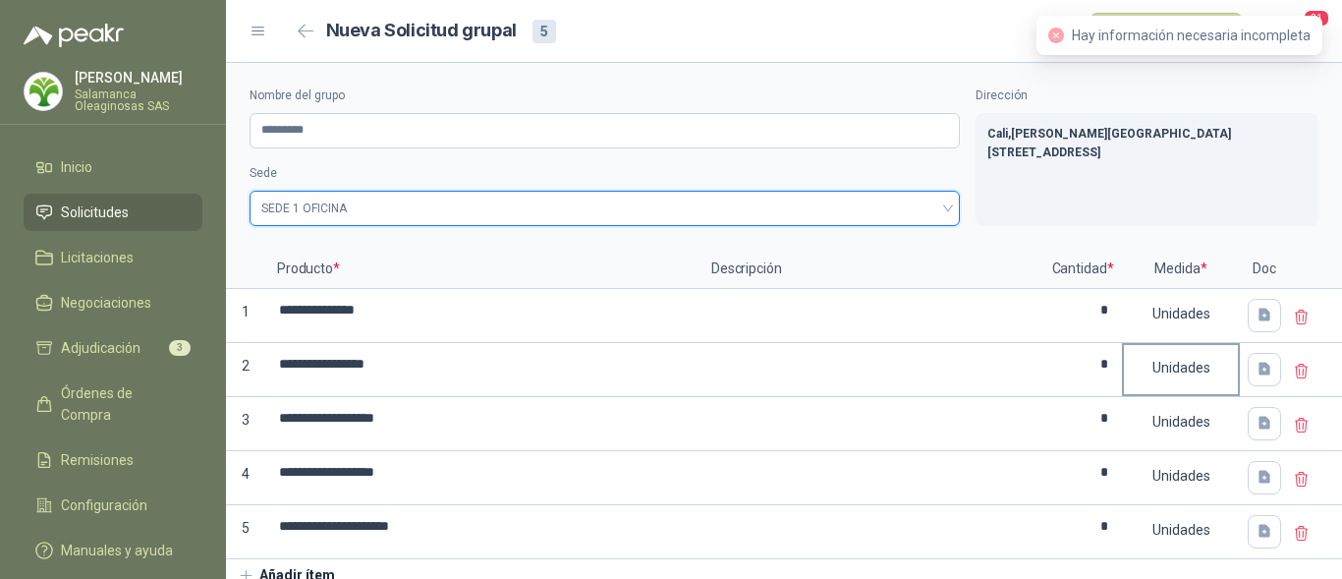
scroll to position [13, 0]
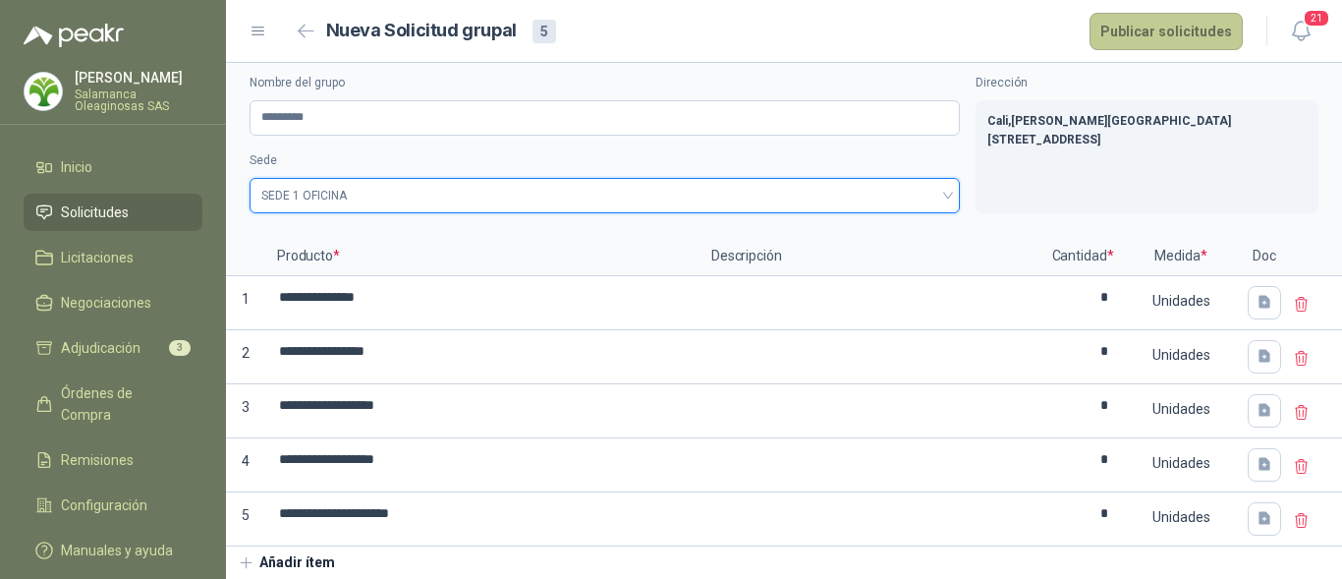
click at [1187, 30] on button "Publicar solicitudes" at bounding box center [1166, 31] width 153 height 37
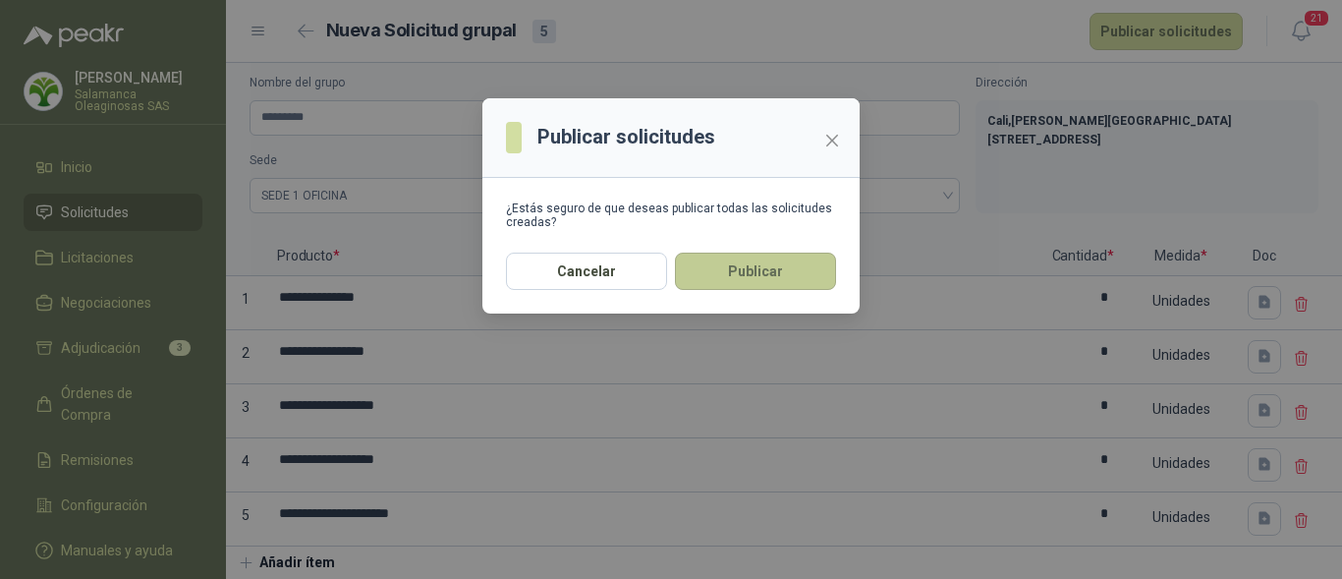
click at [760, 267] on button "Publicar" at bounding box center [755, 271] width 161 height 37
